Goal: Information Seeking & Learning: Learn about a topic

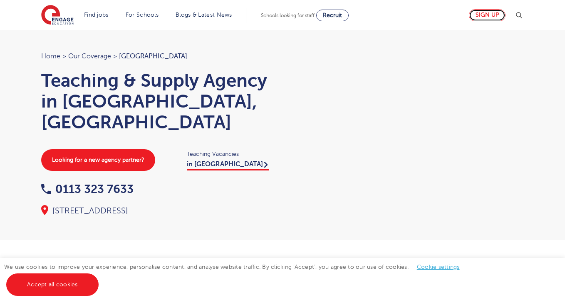
click at [487, 9] on link "Sign up" at bounding box center [487, 15] width 37 height 12
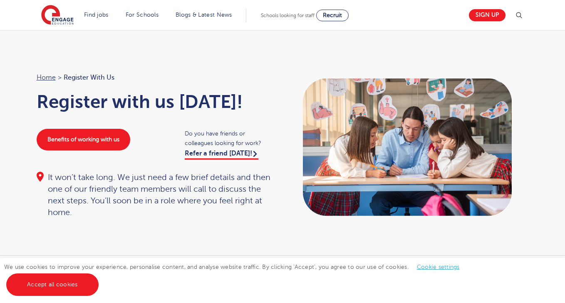
scroll to position [51, 0]
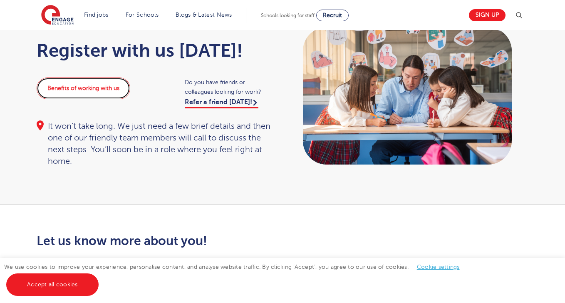
click at [99, 85] on link "Benefits of working with us" at bounding box center [84, 88] width 94 height 22
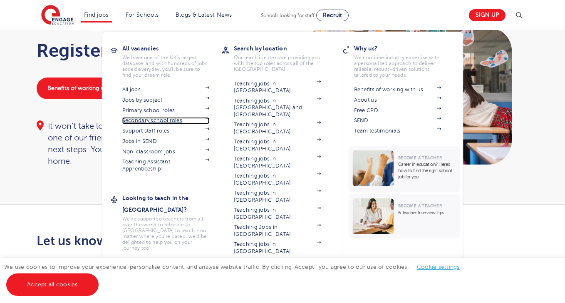
click at [158, 118] on link "Secondary school roles" at bounding box center [165, 120] width 87 height 7
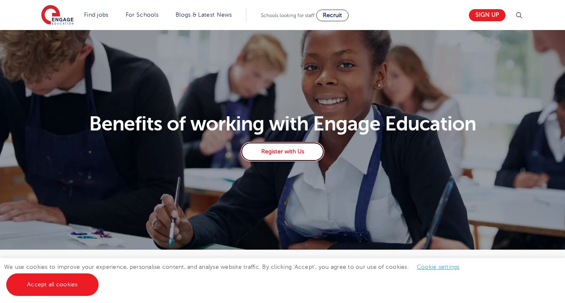
click at [281, 153] on link "Register with Us" at bounding box center [283, 152] width 84 height 20
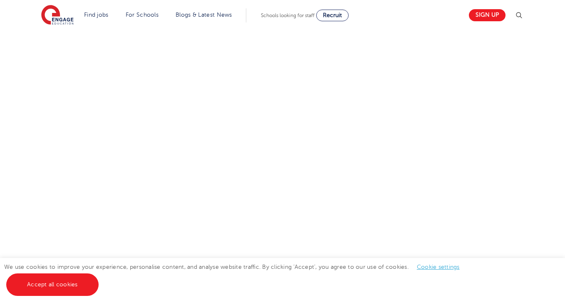
scroll to position [292, 0]
click at [393, 53] on div "Let us know more about you!" at bounding box center [282, 179] width 505 height 372
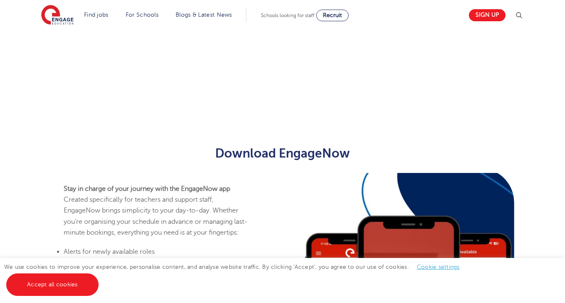
scroll to position [0, 0]
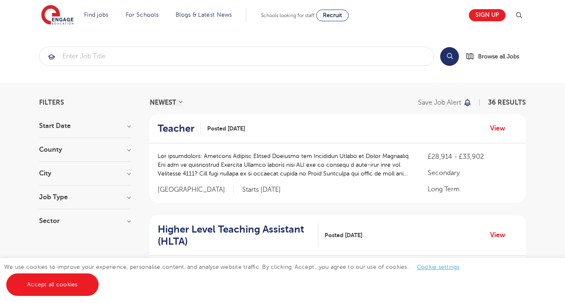
click at [99, 201] on div "Job Type Daily Supply 16 Long Term 16 Permanent 3 SEND 1" at bounding box center [85, 201] width 92 height 15
click at [93, 198] on h3 "Job Type" at bounding box center [85, 197] width 92 height 7
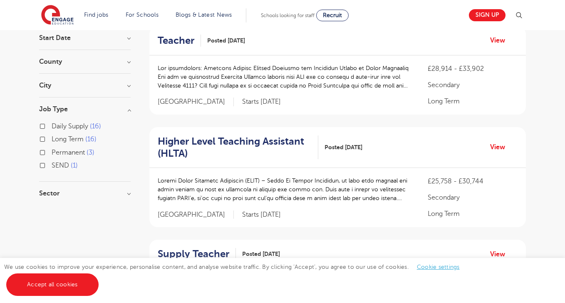
scroll to position [89, 0]
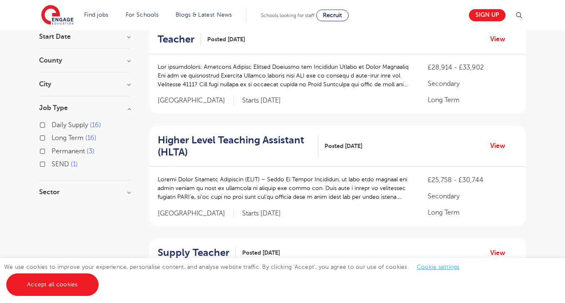
click at [56, 136] on input "Long Term 16" at bounding box center [54, 136] width 5 height 5
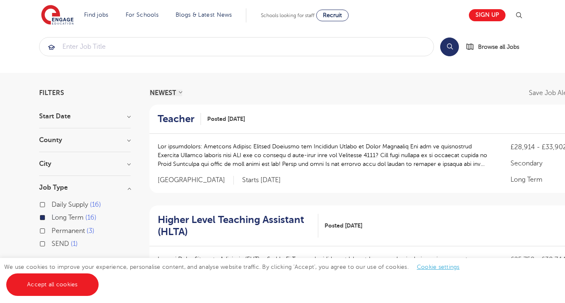
scroll to position [1, 0]
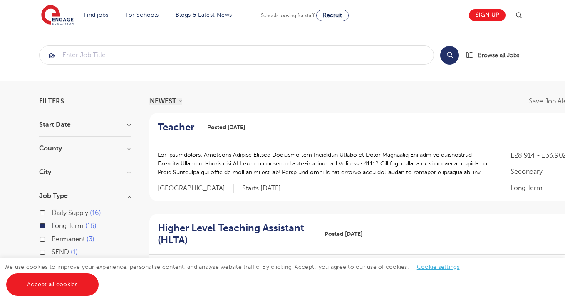
click at [94, 149] on h3 "County" at bounding box center [85, 148] width 92 height 7
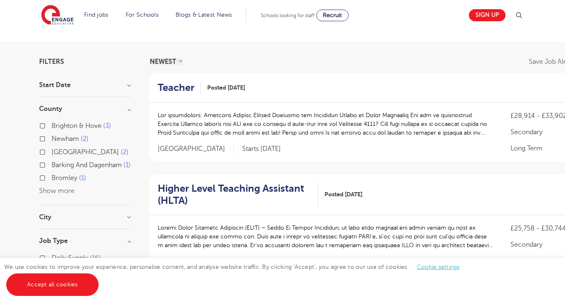
scroll to position [44, 0]
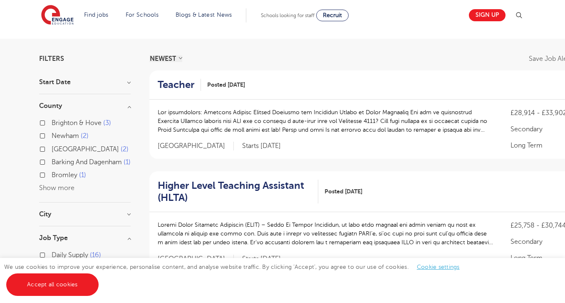
click at [57, 191] on button "Show more" at bounding box center [56, 187] width 35 height 7
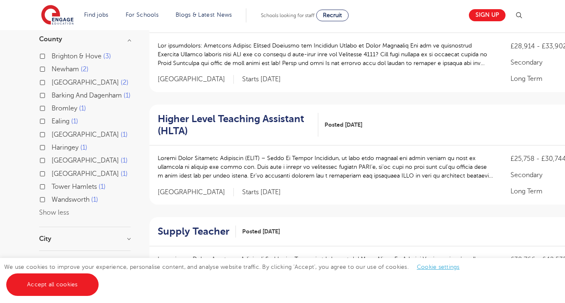
scroll to position [111, 0]
click at [62, 164] on span "Leeds" at bounding box center [85, 159] width 67 height 7
click at [57, 162] on input "Leeds 1" at bounding box center [54, 158] width 5 height 5
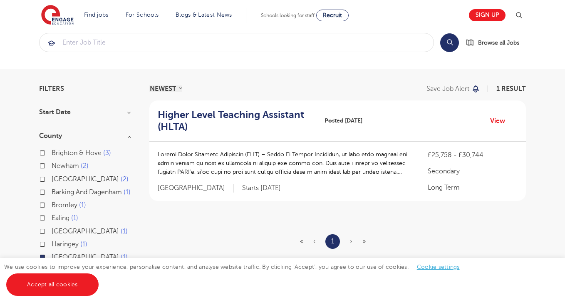
scroll to position [12, 0]
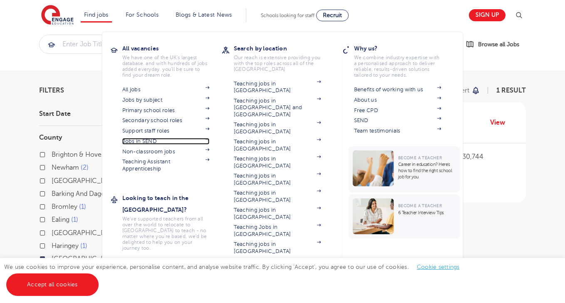
click at [138, 140] on link "Jobs in SEND" at bounding box center [165, 141] width 87 height 7
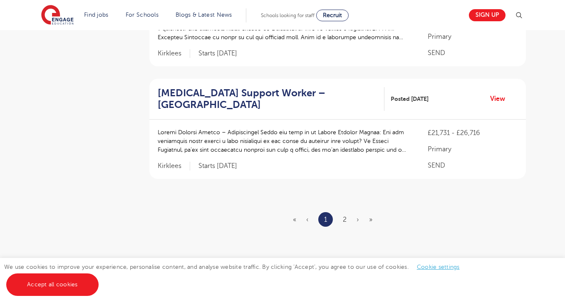
scroll to position [1039, 0]
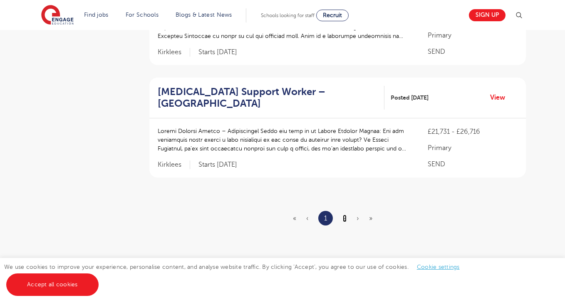
click at [346, 214] on link "2" at bounding box center [345, 217] width 4 height 7
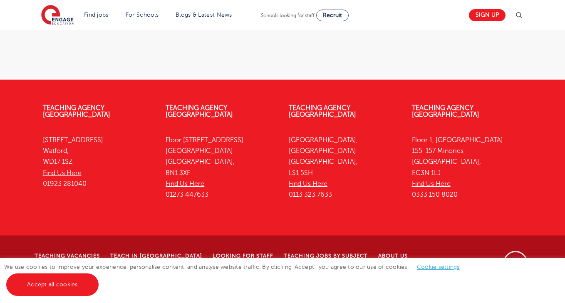
scroll to position [0, 0]
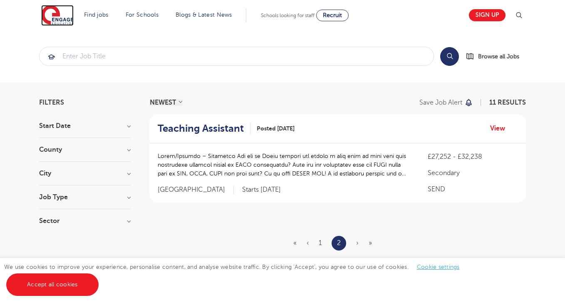
click at [54, 17] on img at bounding box center [57, 15] width 32 height 21
